Goal: Information Seeking & Learning: Learn about a topic

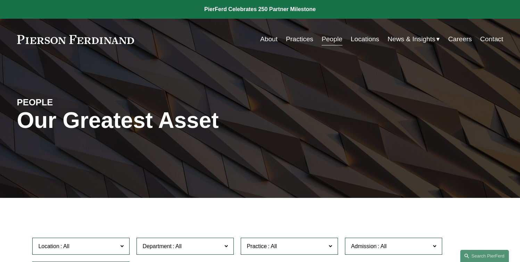
scroll to position [138, 0]
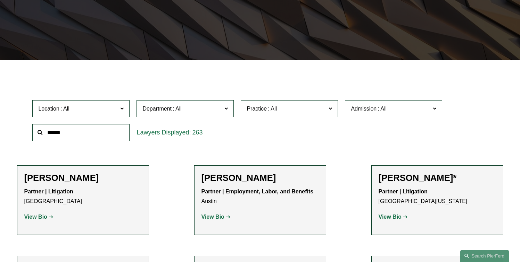
click at [98, 107] on span "Location" at bounding box center [78, 108] width 80 height 9
click at [0, 0] on link "[US_STATE]" at bounding box center [0, 0] width 0 height 0
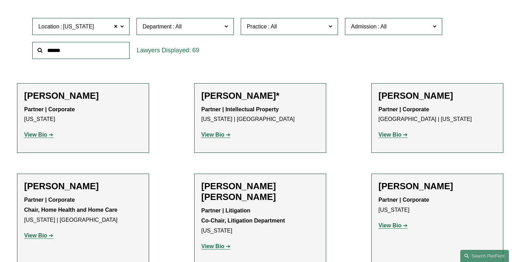
scroll to position [263, 0]
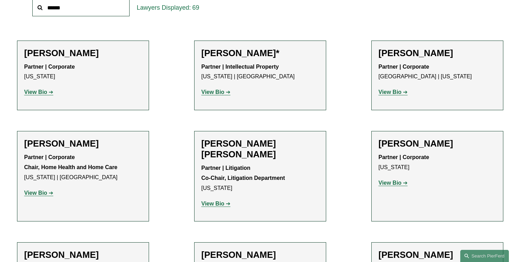
click at [206, 201] on strong "View Bio" at bounding box center [212, 204] width 23 height 6
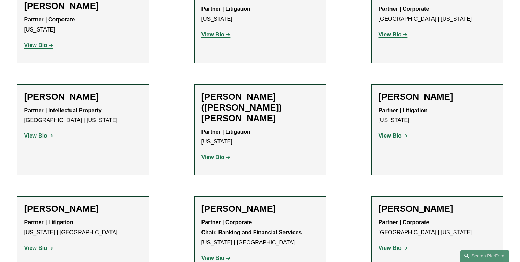
scroll to position [672, 0]
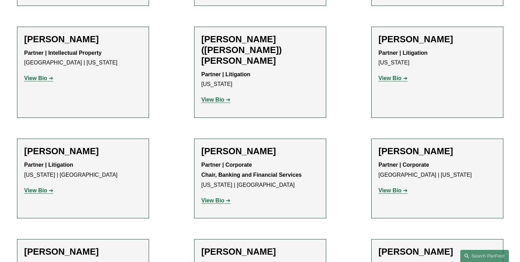
click at [216, 198] on strong "View Bio" at bounding box center [212, 201] width 23 height 6
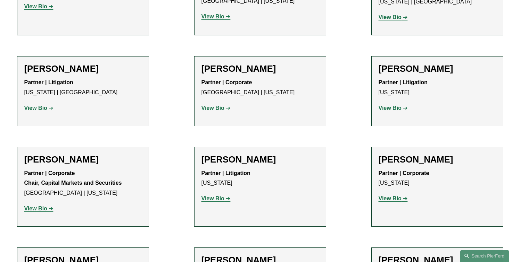
scroll to position [1524, 0]
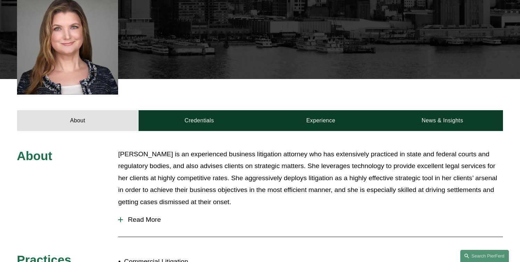
scroll to position [276, 0]
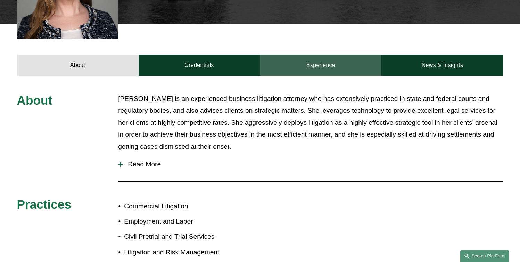
click at [349, 55] on link "Experience" at bounding box center [321, 65] width 122 height 21
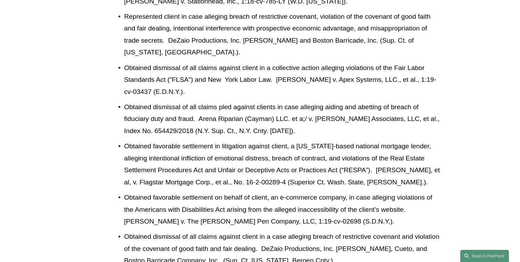
scroll to position [266, 0]
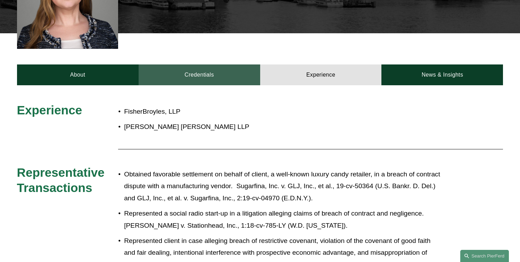
click at [171, 65] on link "Credentials" at bounding box center [200, 75] width 122 height 21
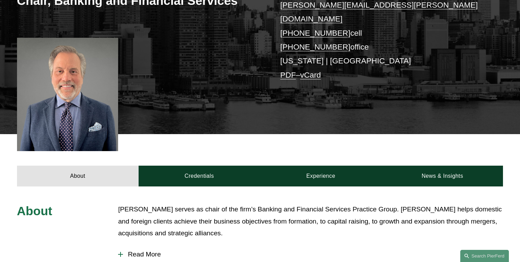
scroll to position [159, 0]
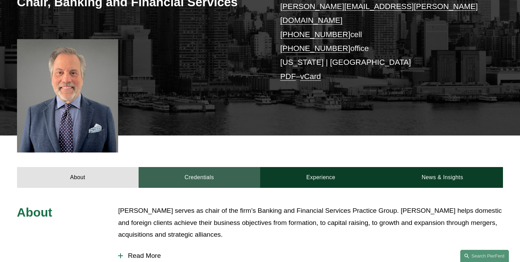
click at [235, 167] on link "Credentials" at bounding box center [200, 177] width 122 height 21
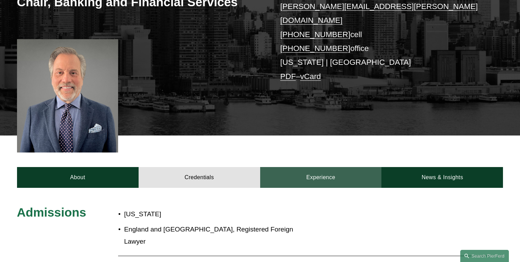
scroll to position [289, 0]
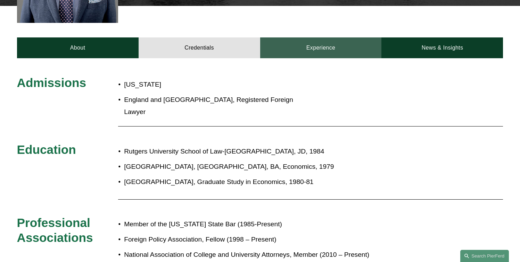
click at [353, 43] on link "Experience" at bounding box center [321, 47] width 122 height 21
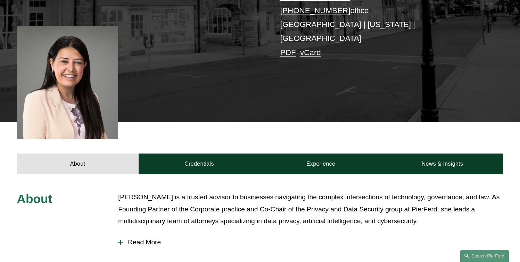
scroll to position [250, 0]
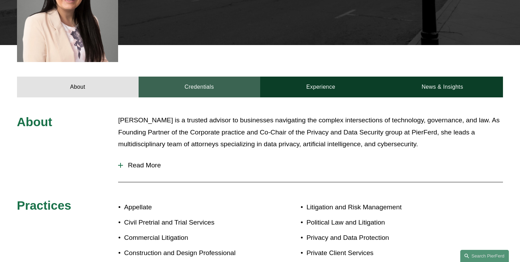
click at [214, 77] on link "Credentials" at bounding box center [200, 87] width 122 height 21
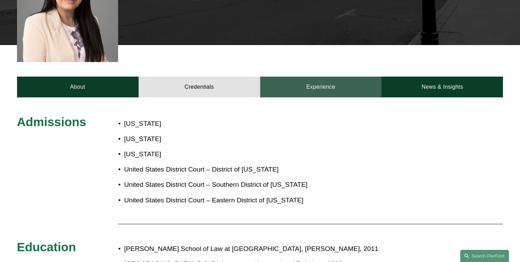
click at [336, 77] on link "Experience" at bounding box center [321, 87] width 122 height 21
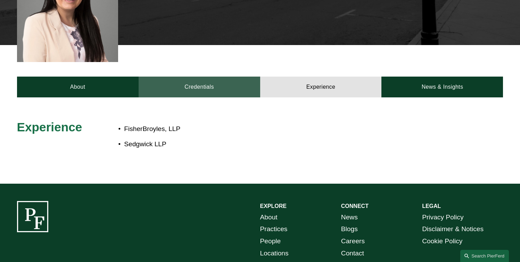
click at [230, 77] on link "Credentials" at bounding box center [200, 87] width 122 height 21
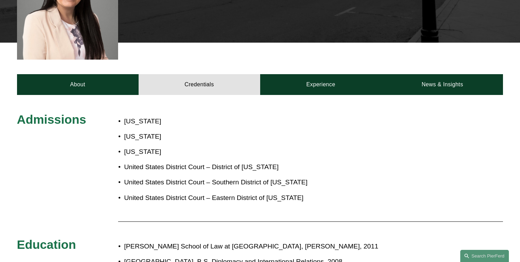
scroll to position [82, 0]
